Goal: Find specific page/section: Find specific page/section

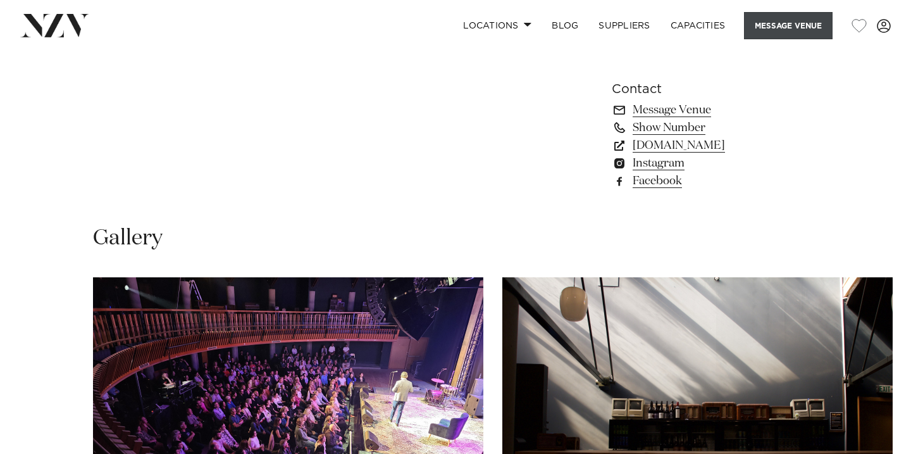
scroll to position [908, 0]
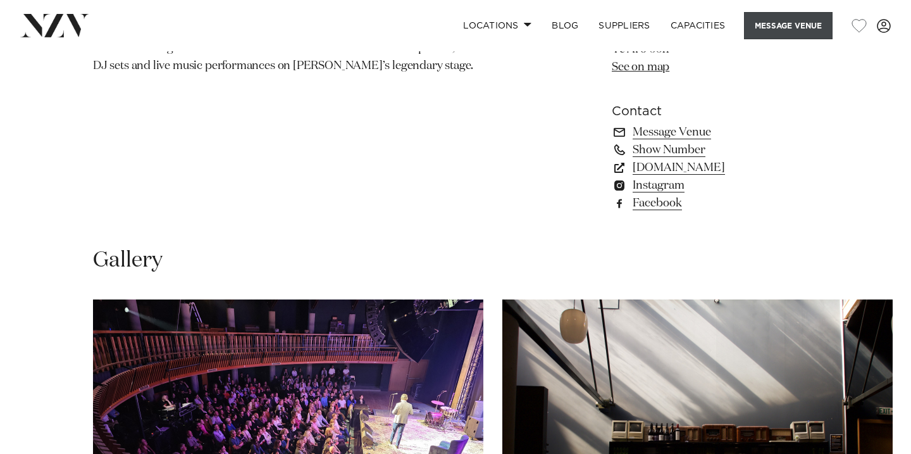
click at [787, 29] on button "Message Venue" at bounding box center [788, 25] width 89 height 27
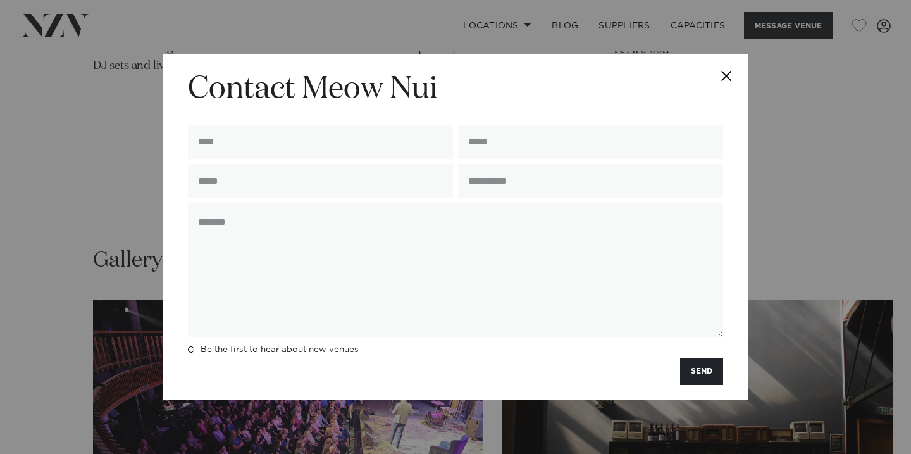
click at [730, 73] on button "Close" at bounding box center [726, 76] width 44 height 44
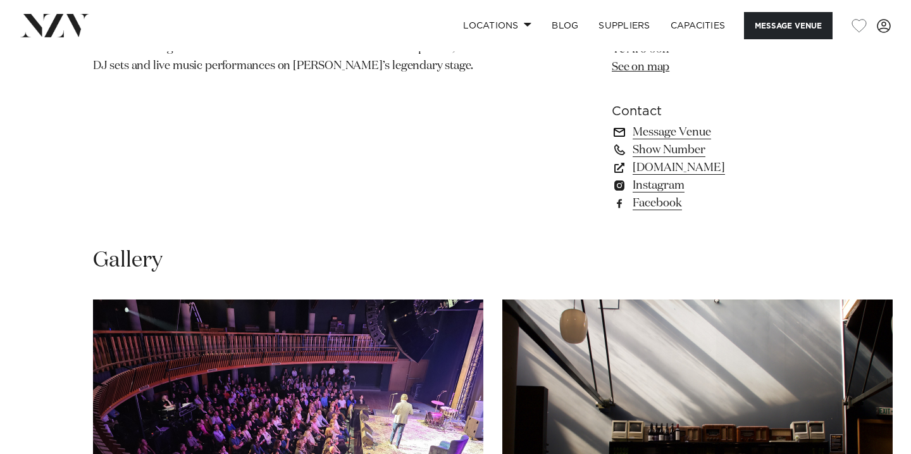
click at [675, 141] on link "Message Venue" at bounding box center [715, 132] width 206 height 18
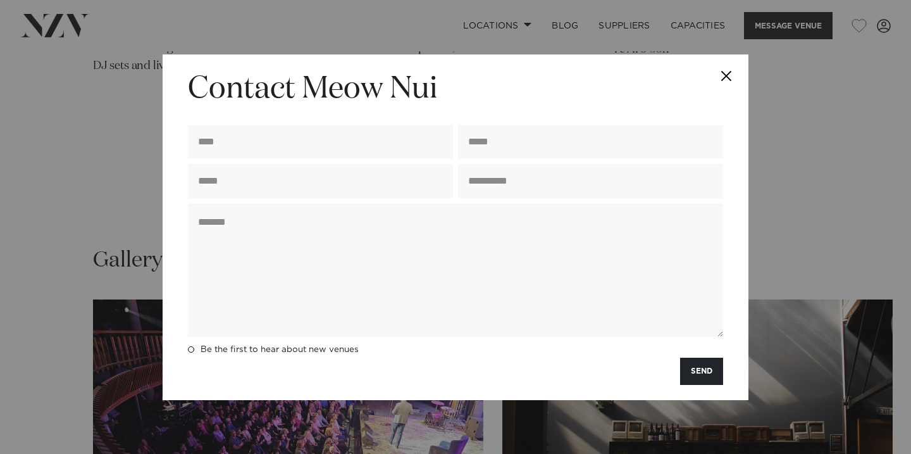
click at [725, 73] on button "Close" at bounding box center [726, 76] width 44 height 44
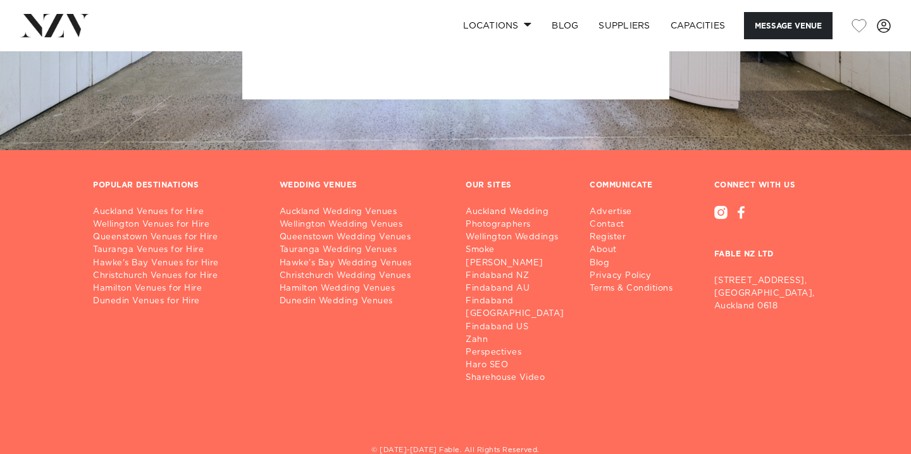
scroll to position [2074, 0]
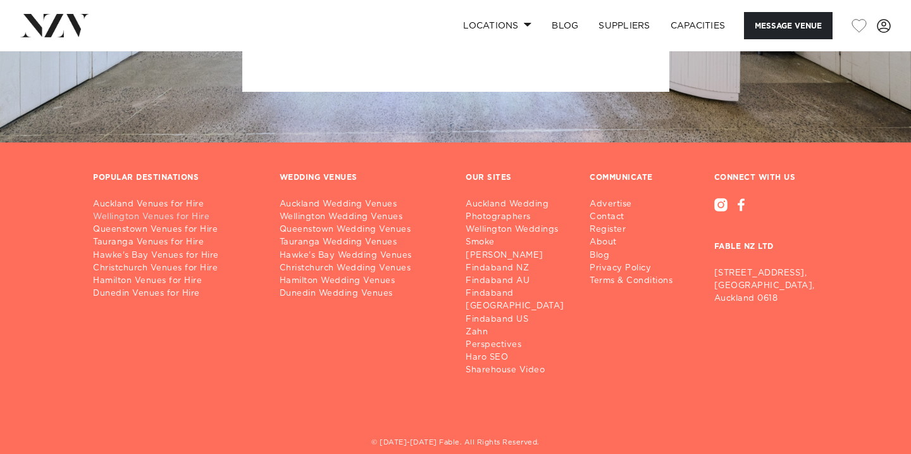
click at [182, 223] on link "Wellington Venues for Hire" at bounding box center [176, 217] width 166 height 13
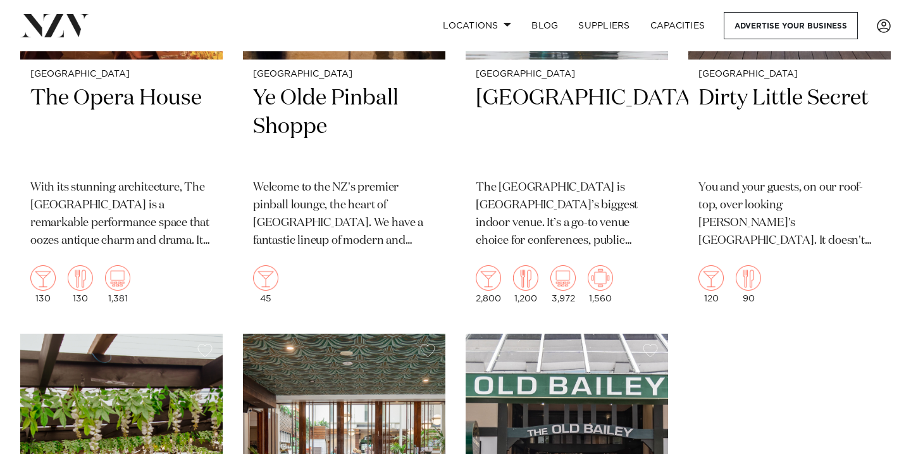
scroll to position [5125, 0]
